Goal: Task Accomplishment & Management: Manage account settings

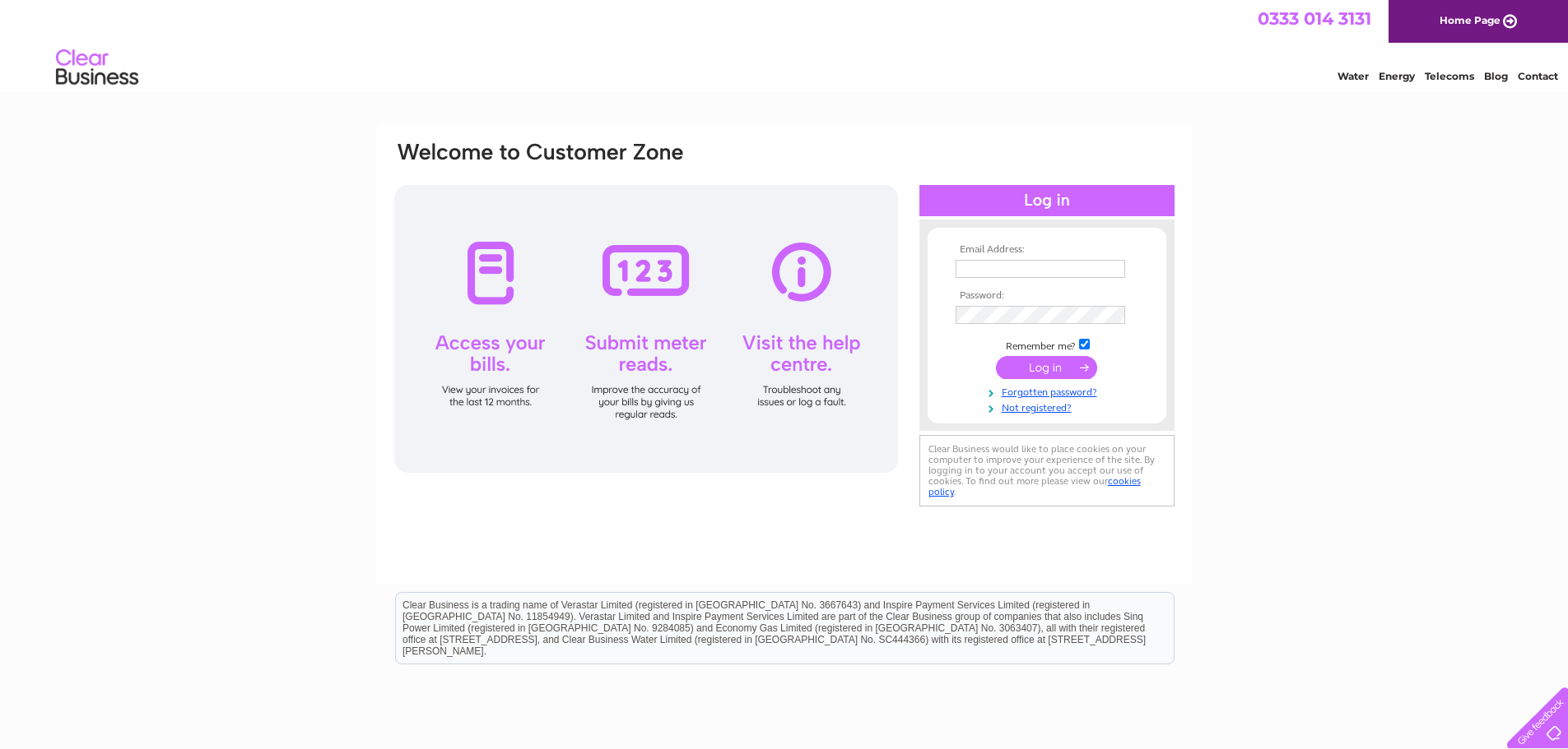
type input "RBer200558@aol.com"
click at [1040, 364] on input "submit" at bounding box center [1046, 367] width 101 height 23
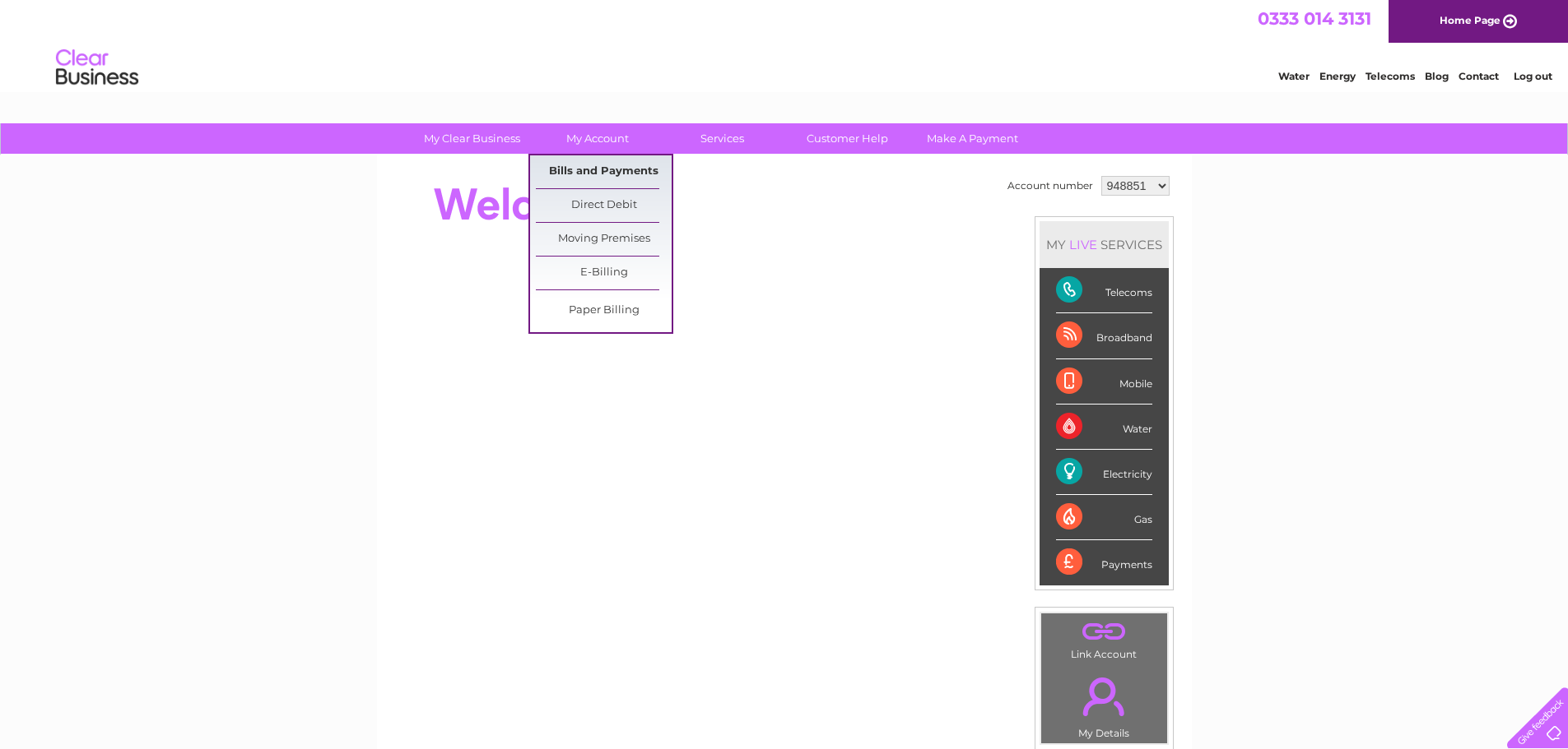
click at [600, 169] on link "Bills and Payments" at bounding box center [603, 171] width 135 height 33
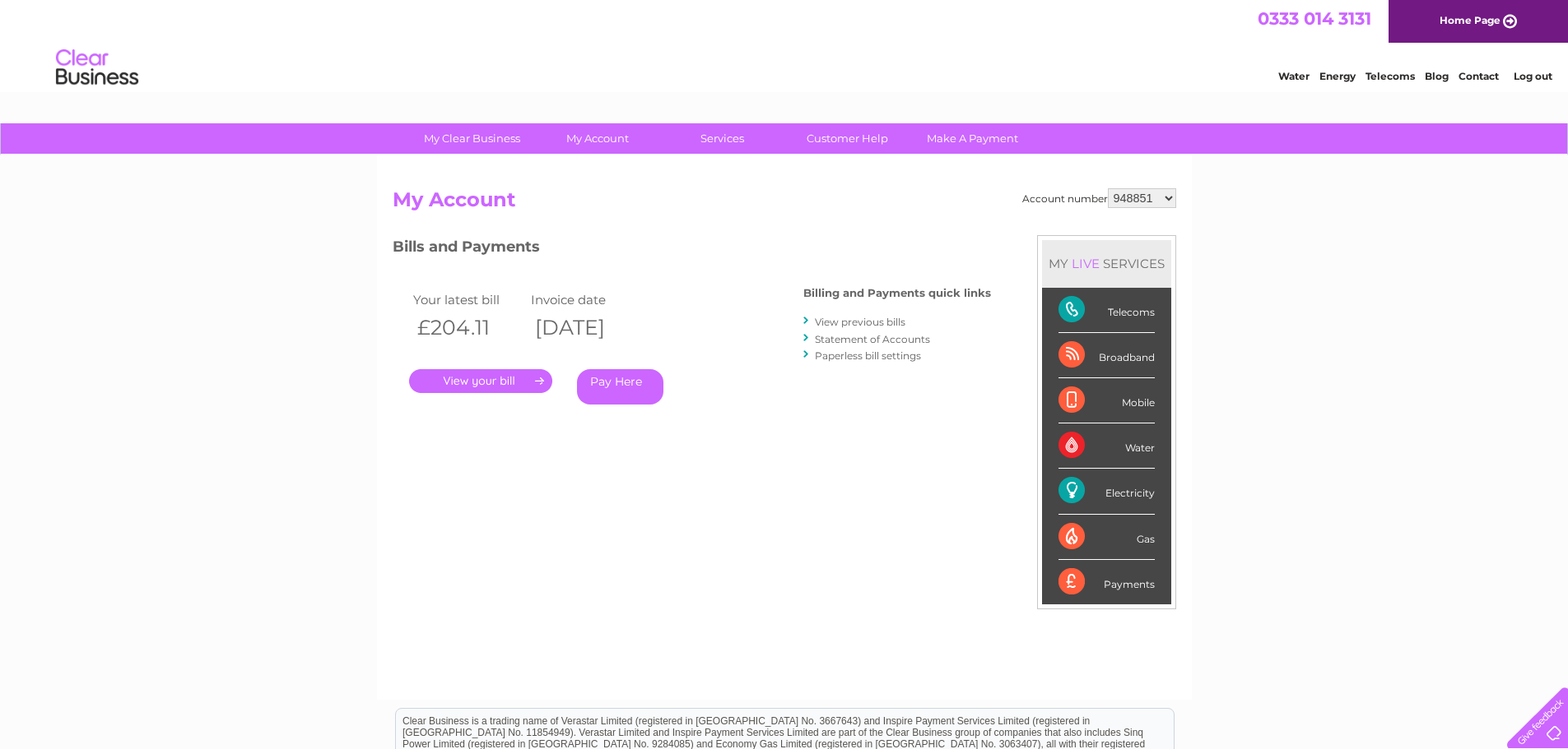
click at [1171, 200] on select "948851 3022859" at bounding box center [1141, 199] width 68 height 20
select select "3022859"
click at [1107, 189] on select "948851 3022859" at bounding box center [1141, 199] width 68 height 20
click at [484, 383] on link "." at bounding box center [480, 381] width 143 height 24
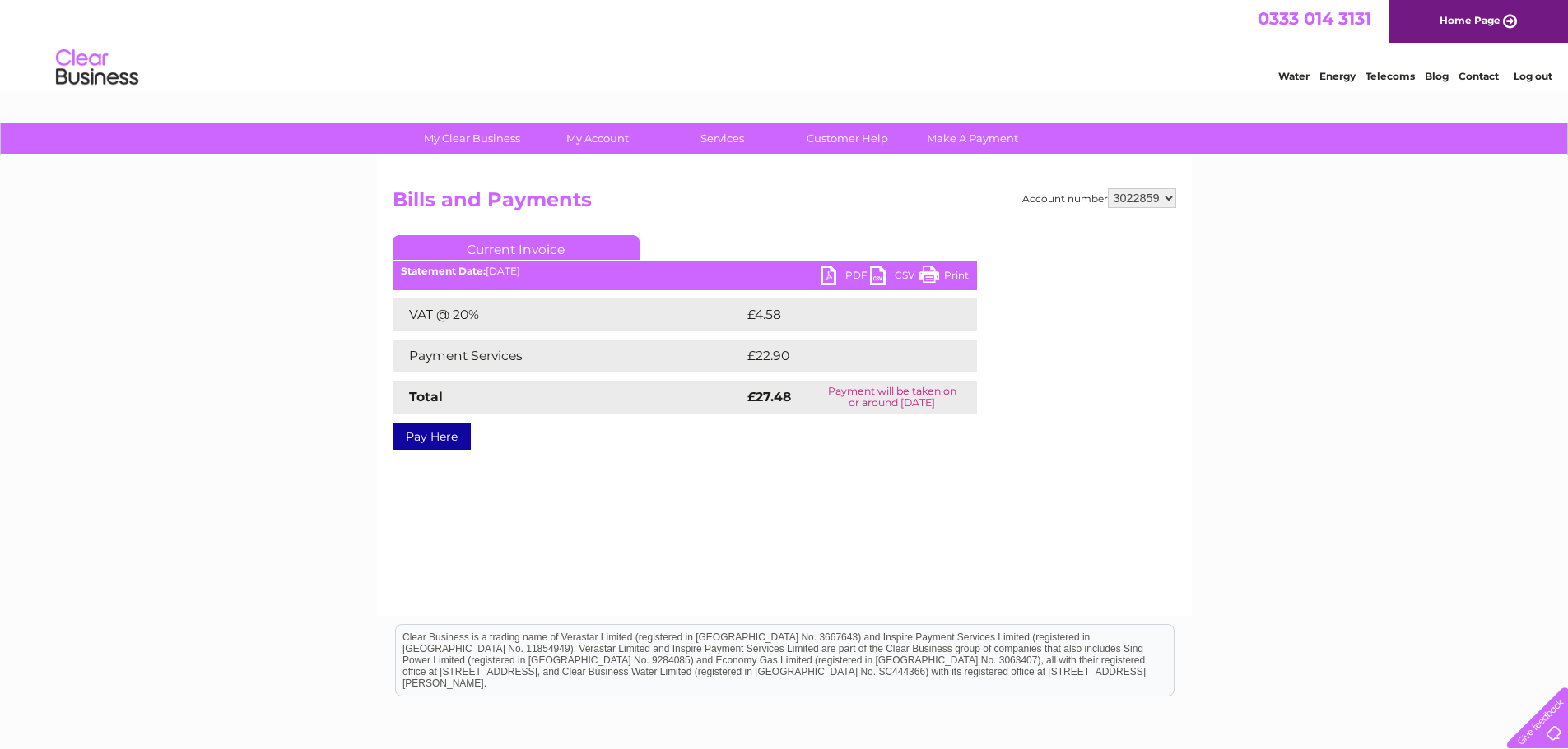
click at [835, 273] on link "PDF" at bounding box center [845, 278] width 49 height 24
